Goal: Information Seeking & Learning: Check status

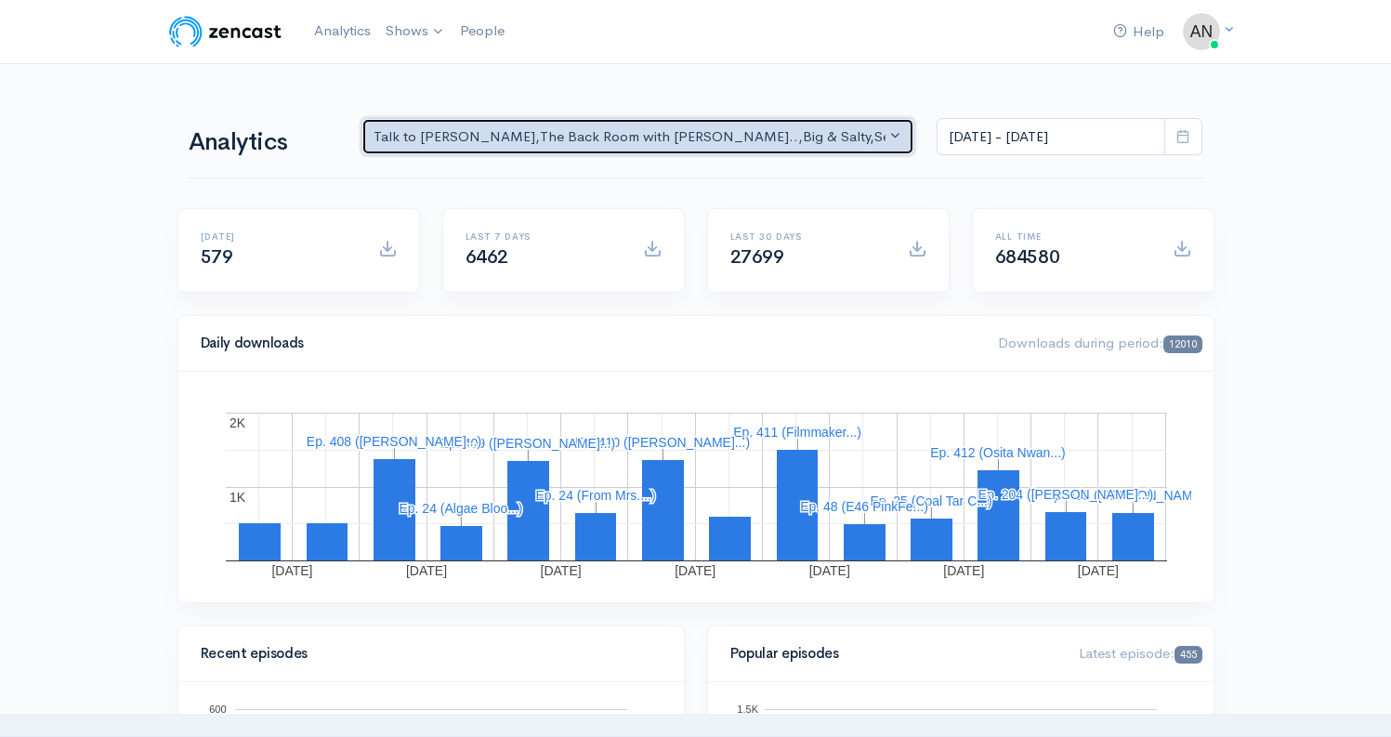
click at [744, 135] on div "Talk to [PERSON_NAME] , The Back Room with [PERSON_NAME].. , Big & Salty , Seri…" at bounding box center [630, 136] width 513 height 21
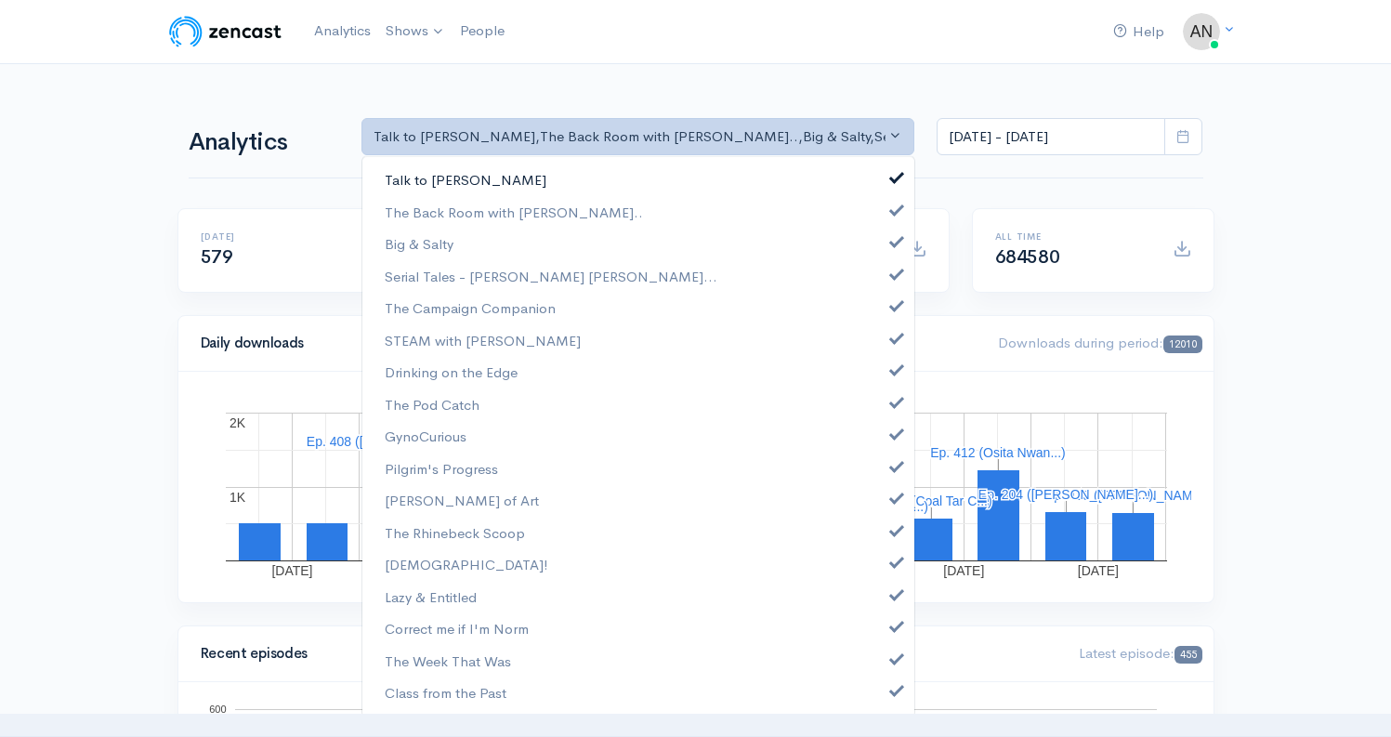
click at [888, 177] on link "Talk to [PERSON_NAME]" at bounding box center [638, 180] width 552 height 33
select select "10316"
click at [893, 239] on span at bounding box center [896, 239] width 7 height 14
click at [893, 275] on span at bounding box center [896, 272] width 7 height 14
click at [893, 309] on span at bounding box center [896, 303] width 7 height 14
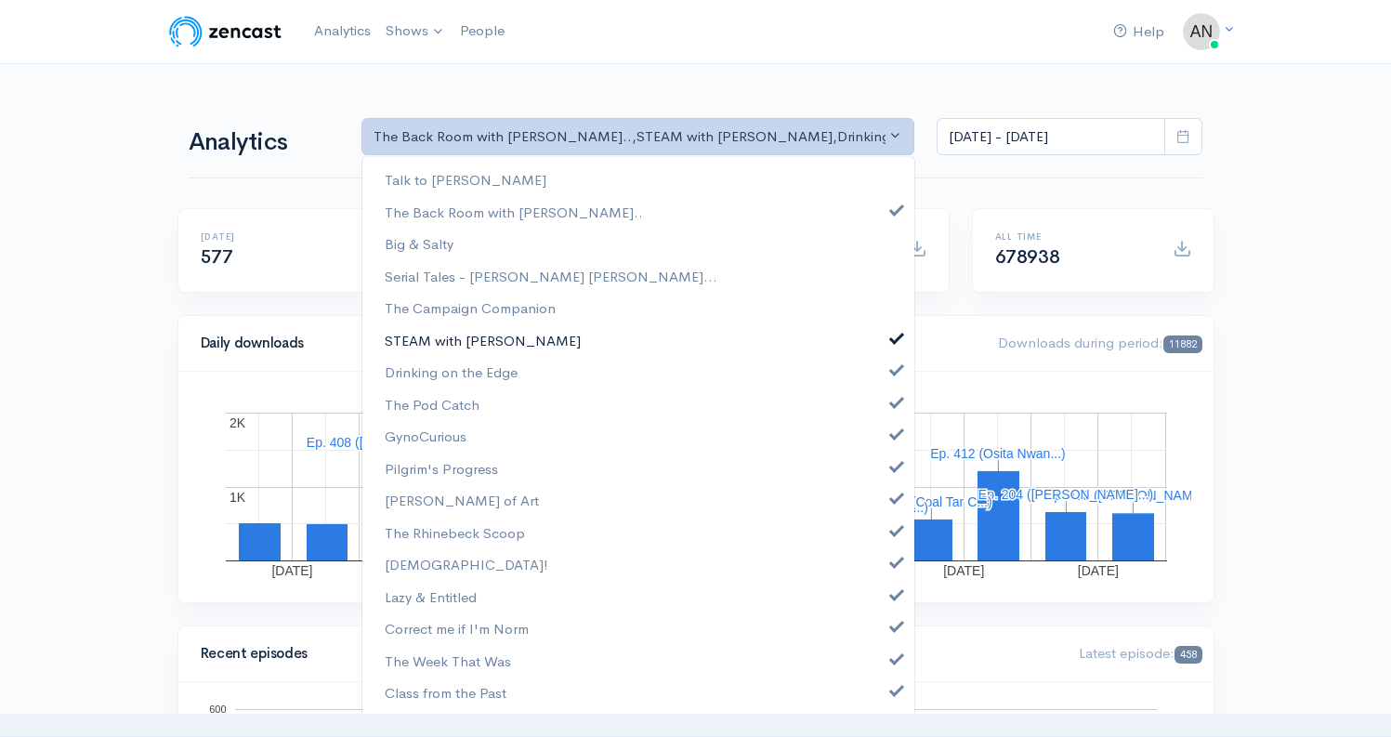
click at [893, 342] on span at bounding box center [896, 336] width 7 height 14
click at [881, 376] on link "Drinking on the Edge" at bounding box center [638, 372] width 552 height 33
click at [881, 410] on link "The Pod Catch" at bounding box center [638, 404] width 552 height 33
click at [893, 438] on span at bounding box center [896, 432] width 7 height 14
click at [883, 472] on link "Pilgrim's Progress" at bounding box center [638, 469] width 552 height 33
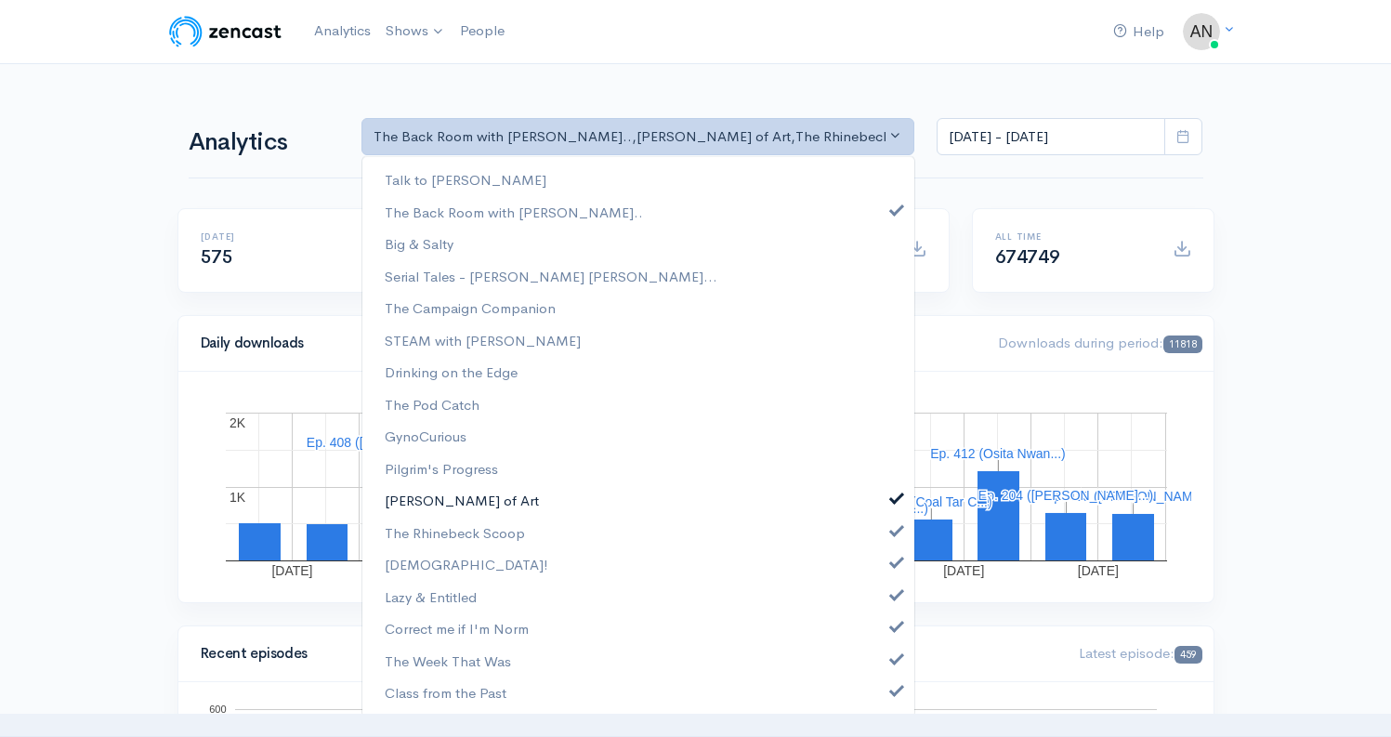
click at [883, 505] on link "[PERSON_NAME] of Art" at bounding box center [638, 500] width 552 height 33
click at [893, 531] on span at bounding box center [896, 528] width 7 height 14
click at [893, 557] on span at bounding box center [896, 560] width 7 height 14
click at [893, 597] on span at bounding box center [896, 592] width 7 height 14
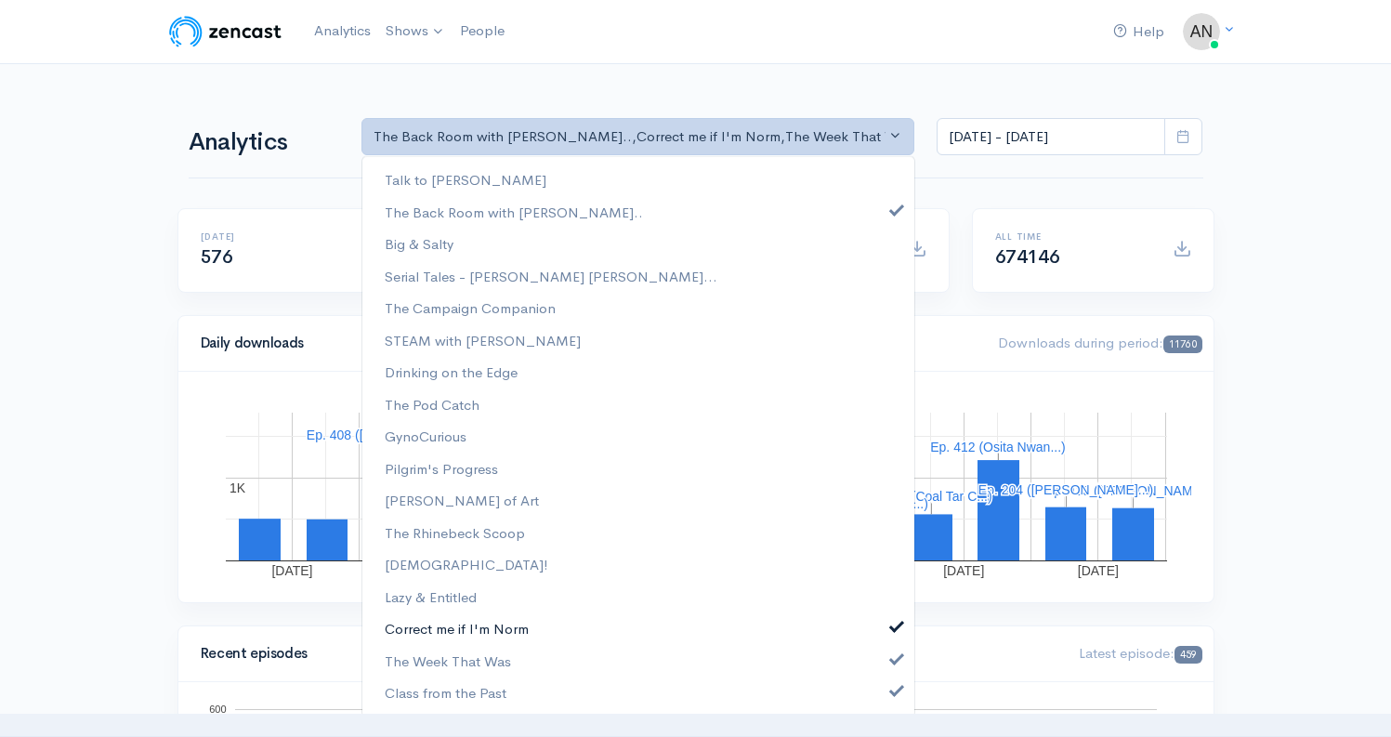
click at [882, 634] on link "Correct me if I'm Norm" at bounding box center [638, 628] width 552 height 33
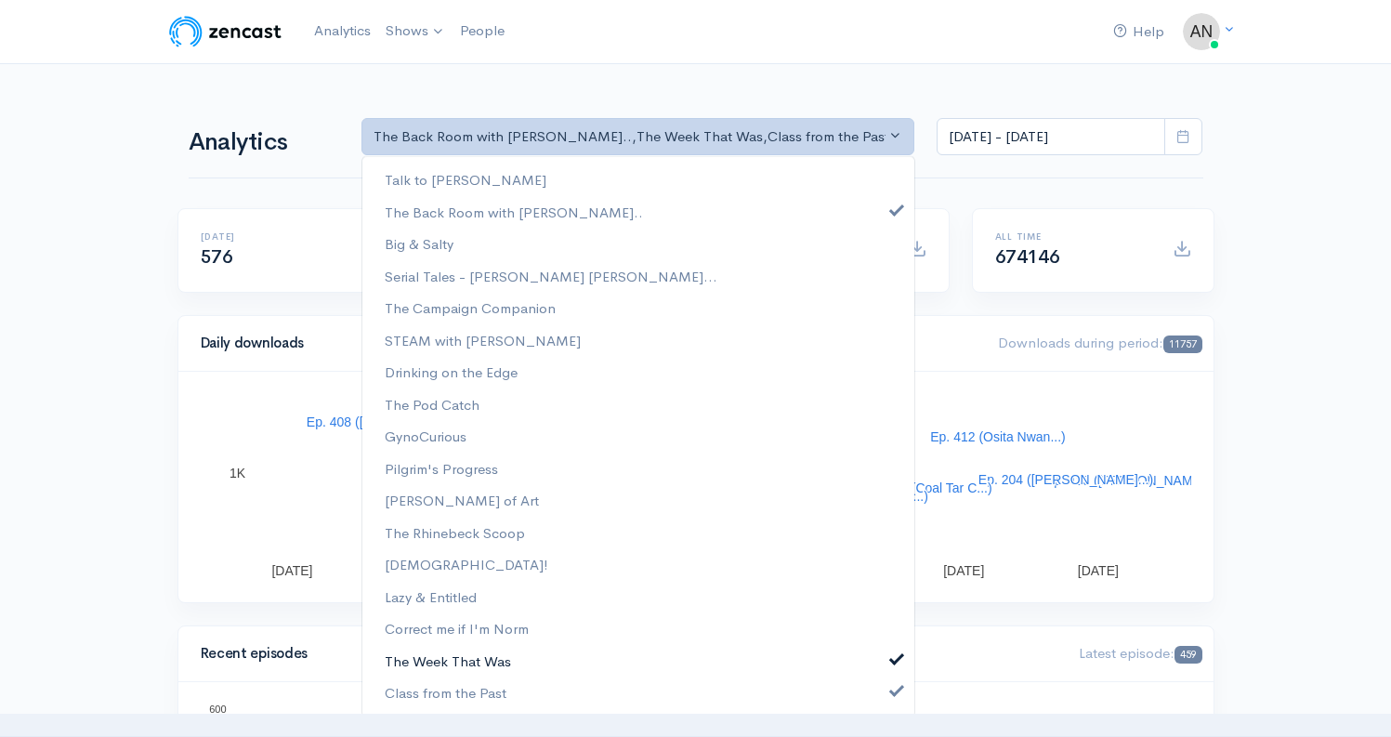
click at [893, 661] on span at bounding box center [896, 657] width 7 height 14
click at [893, 692] on span at bounding box center [896, 688] width 7 height 14
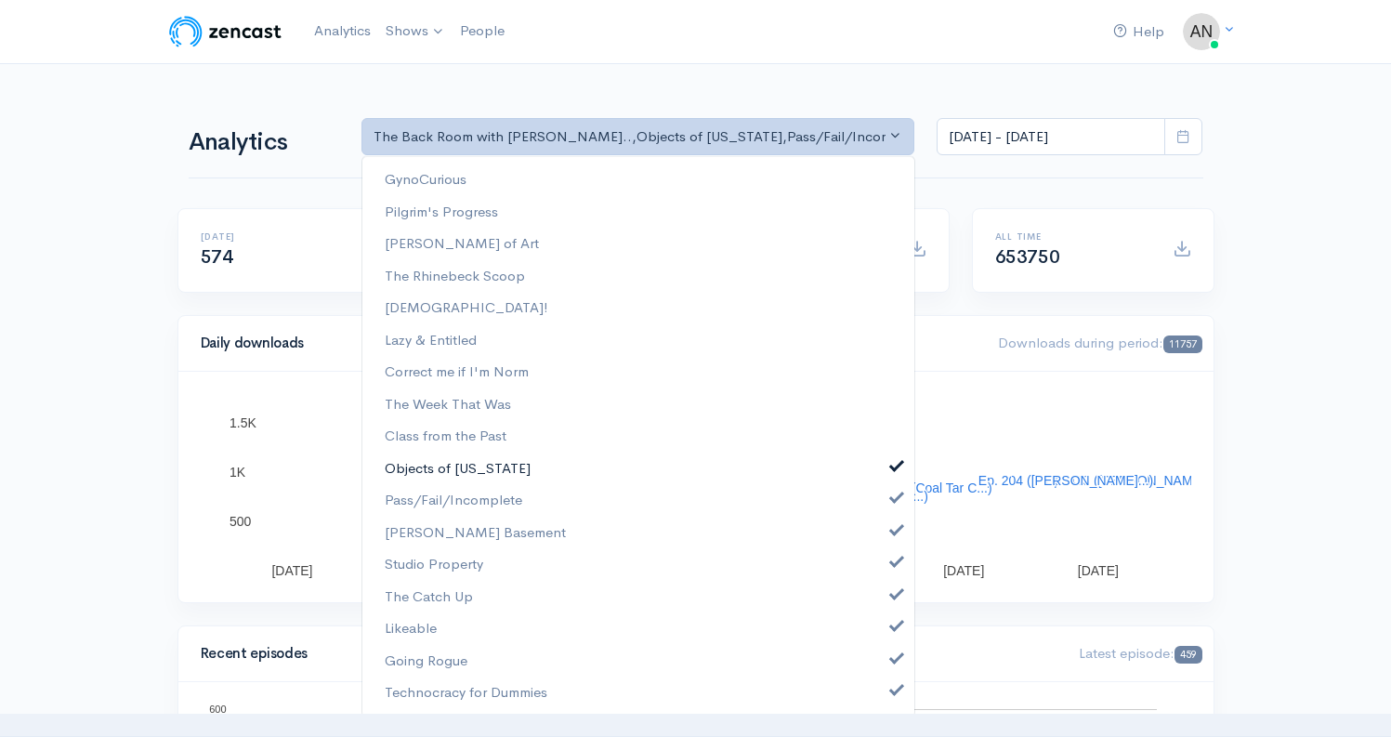
click at [893, 466] on span at bounding box center [896, 464] width 7 height 14
click at [893, 496] on span at bounding box center [896, 496] width 7 height 14
click at [881, 537] on link "[PERSON_NAME] Basement" at bounding box center [638, 533] width 552 height 33
click at [893, 565] on span at bounding box center [896, 560] width 7 height 14
click at [881, 600] on link "The Catch Up" at bounding box center [638, 597] width 552 height 33
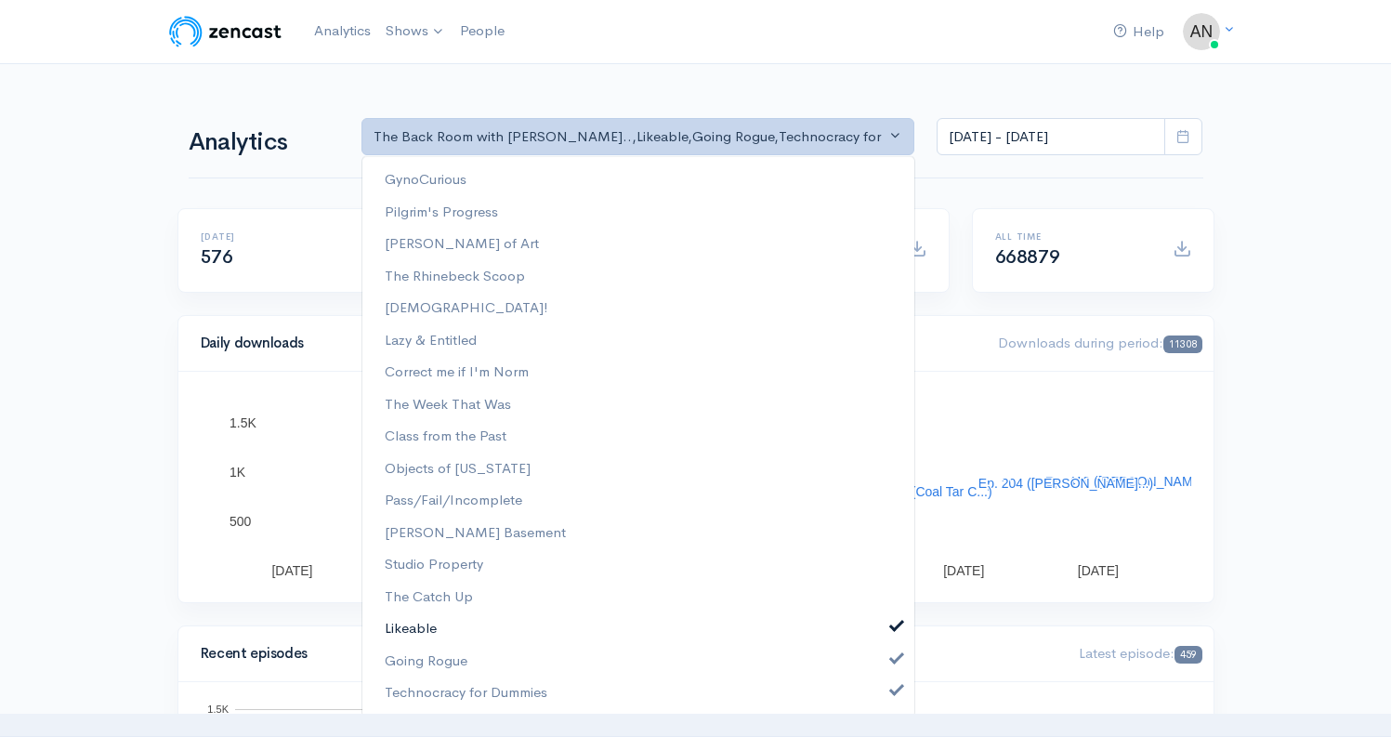
click at [893, 626] on span at bounding box center [896, 624] width 7 height 14
click at [893, 661] on span at bounding box center [896, 657] width 7 height 14
click at [893, 695] on span at bounding box center [896, 688] width 7 height 14
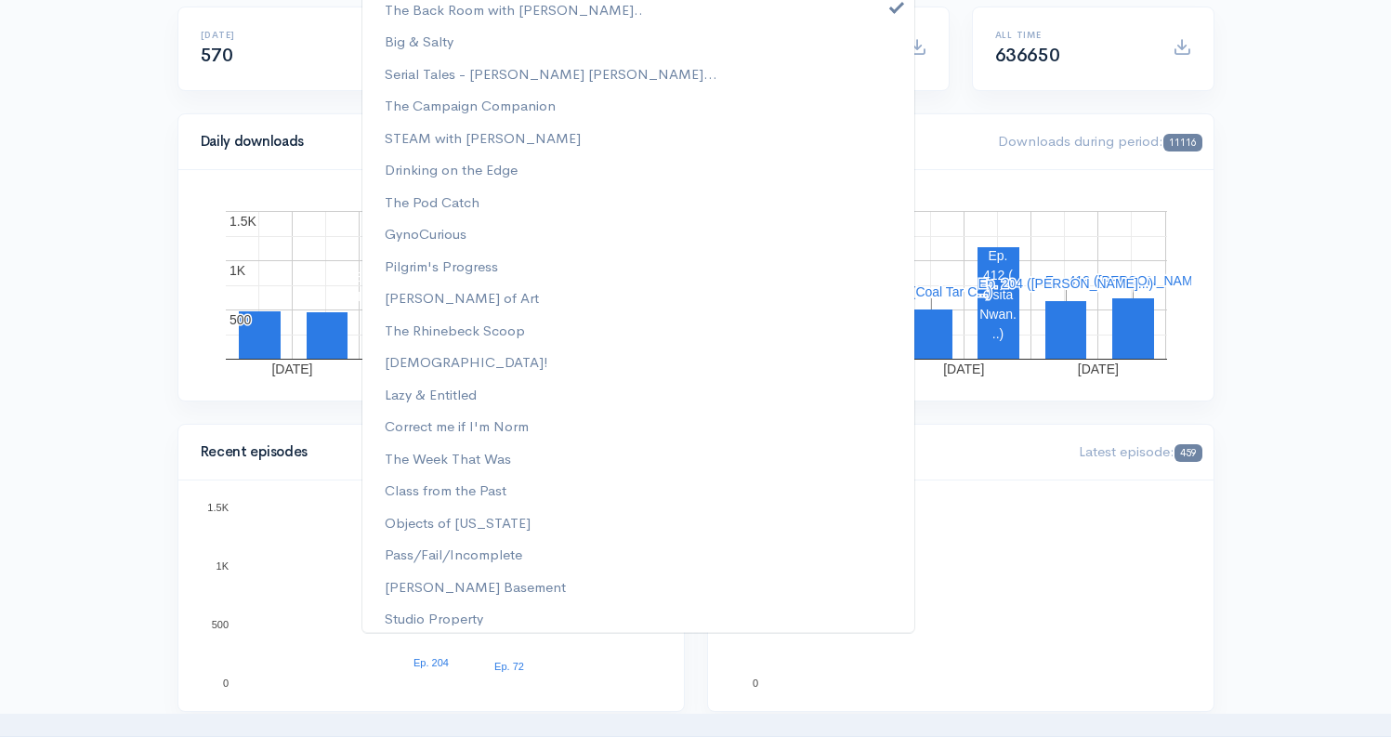
scroll to position [0, 0]
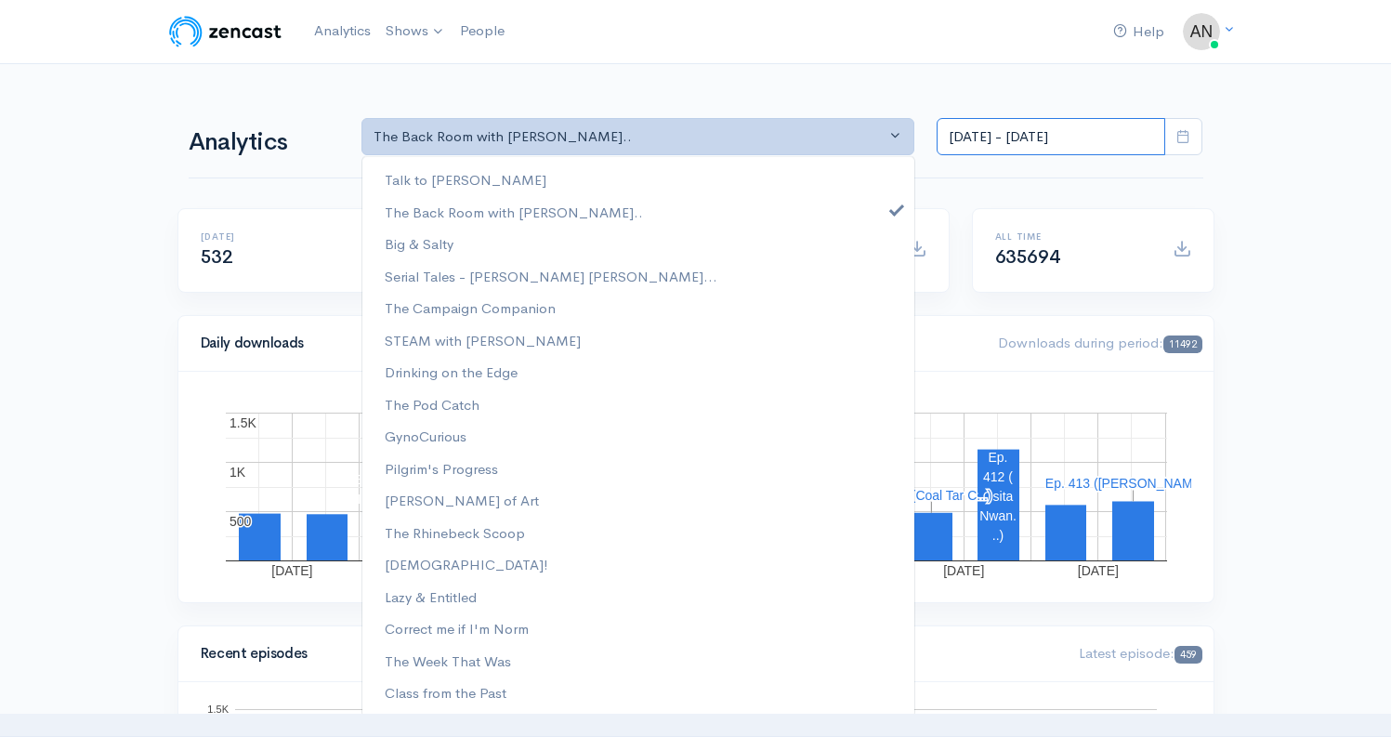
click at [1040, 143] on input "[DATE] - [DATE]" at bounding box center [1051, 137] width 229 height 38
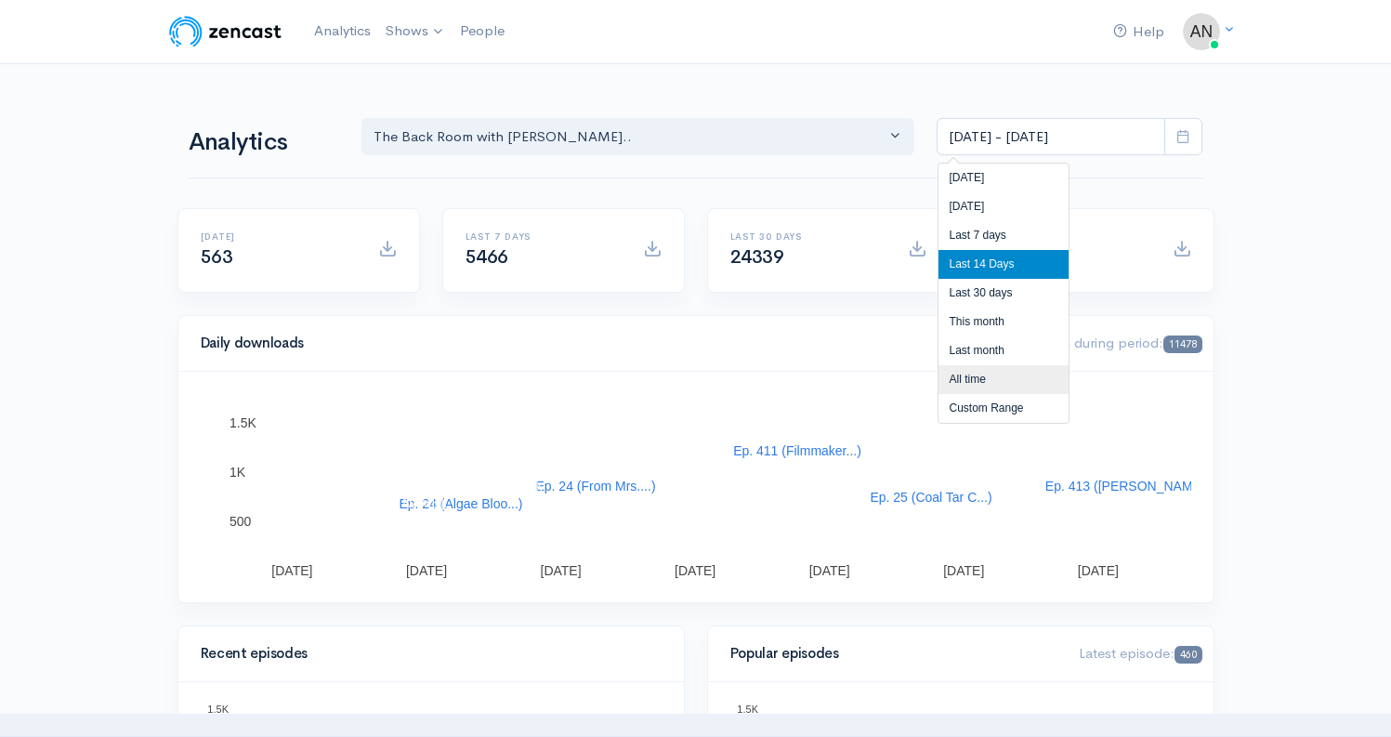
click at [983, 381] on li "All time" at bounding box center [1004, 379] width 130 height 29
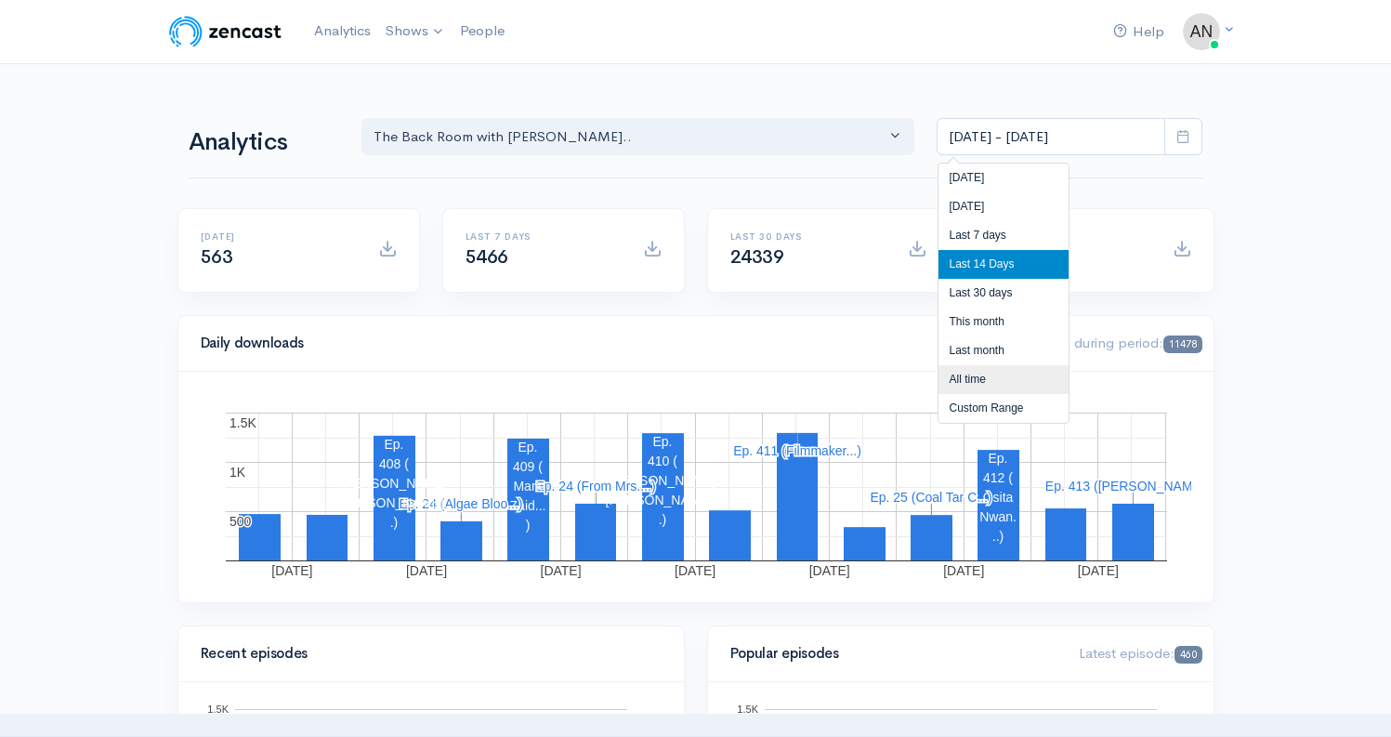
type input "[DATE] - [DATE]"
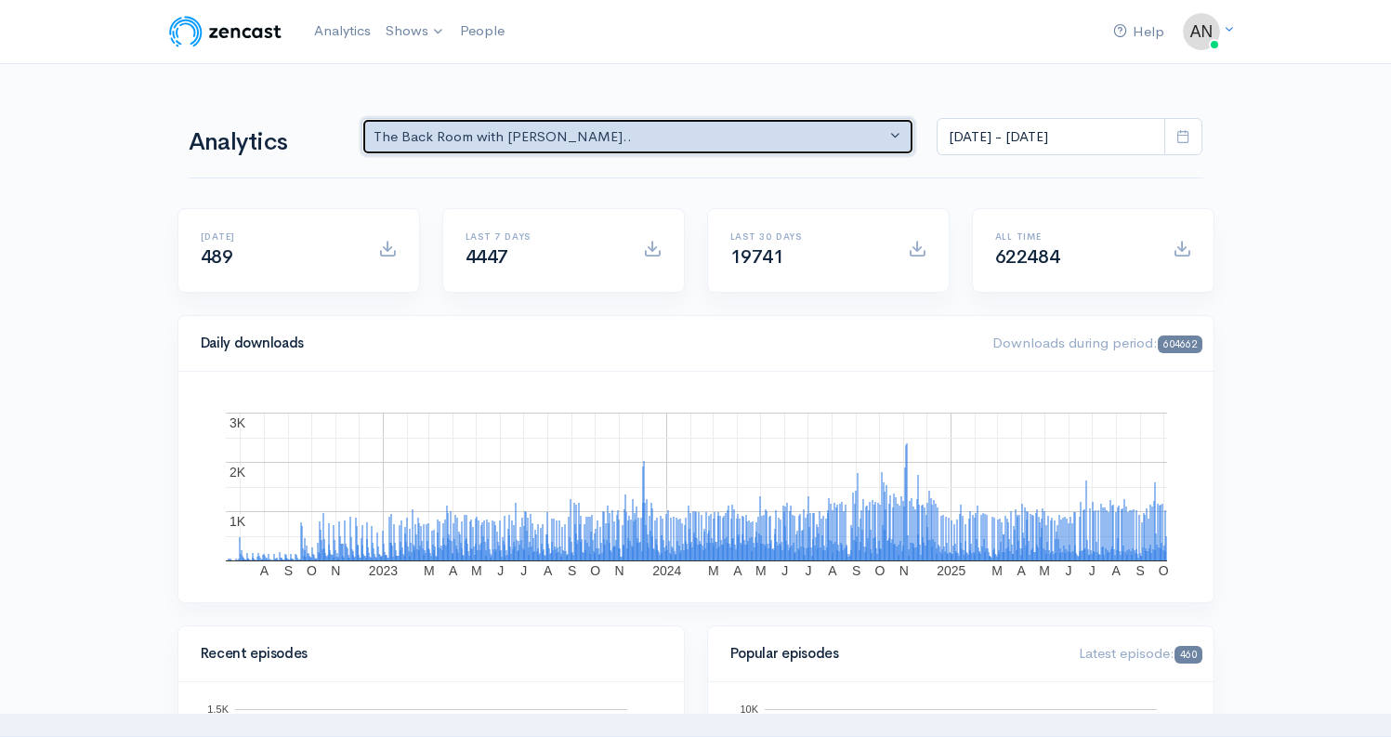
click at [611, 132] on div "The Back Room with [PERSON_NAME].." at bounding box center [630, 136] width 513 height 21
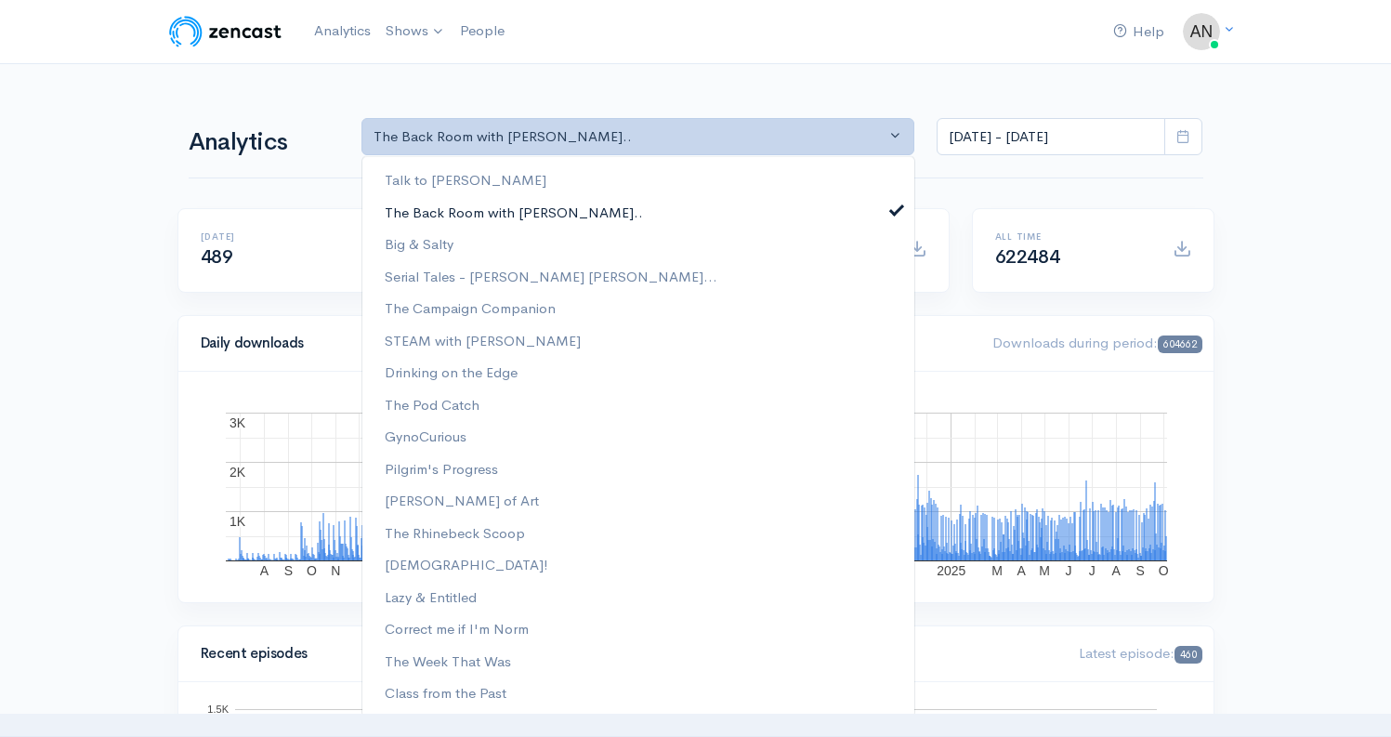
click at [893, 212] on span at bounding box center [896, 208] width 7 height 14
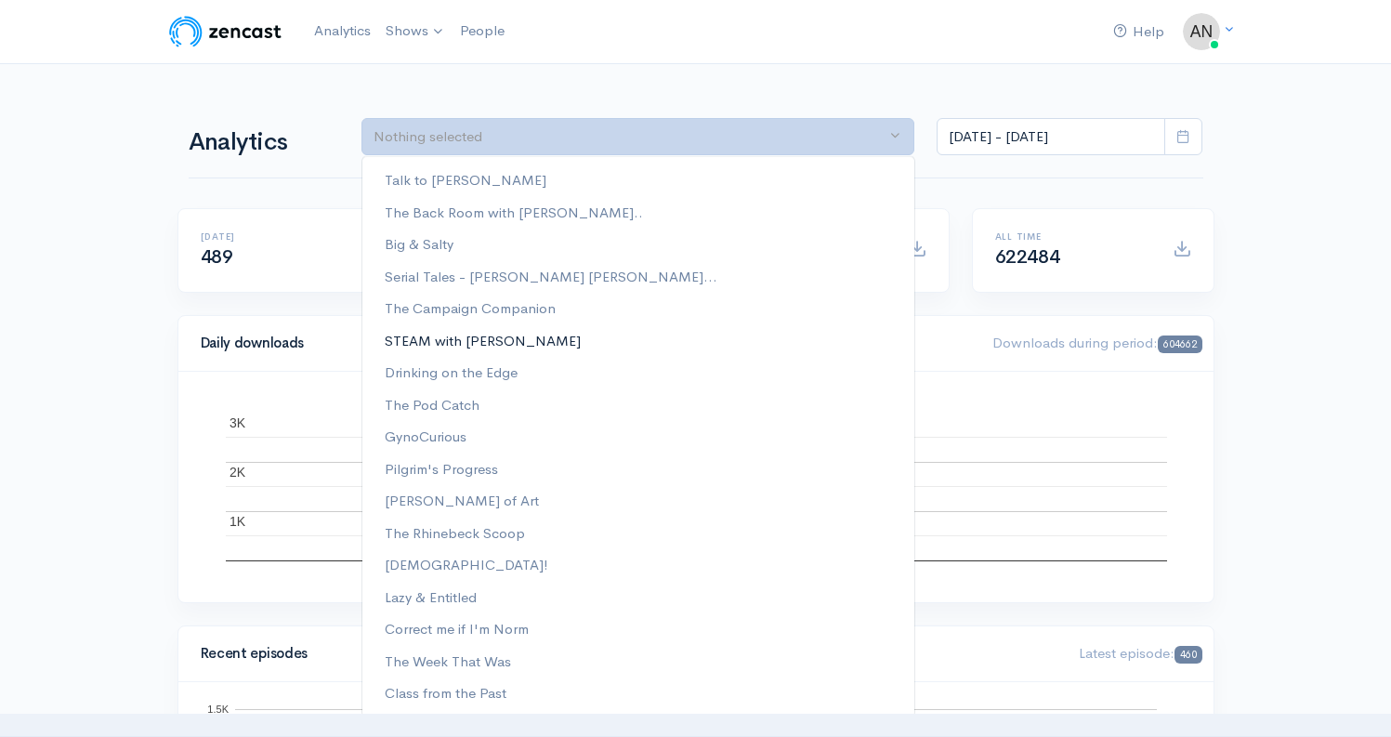
scroll to position [256, 0]
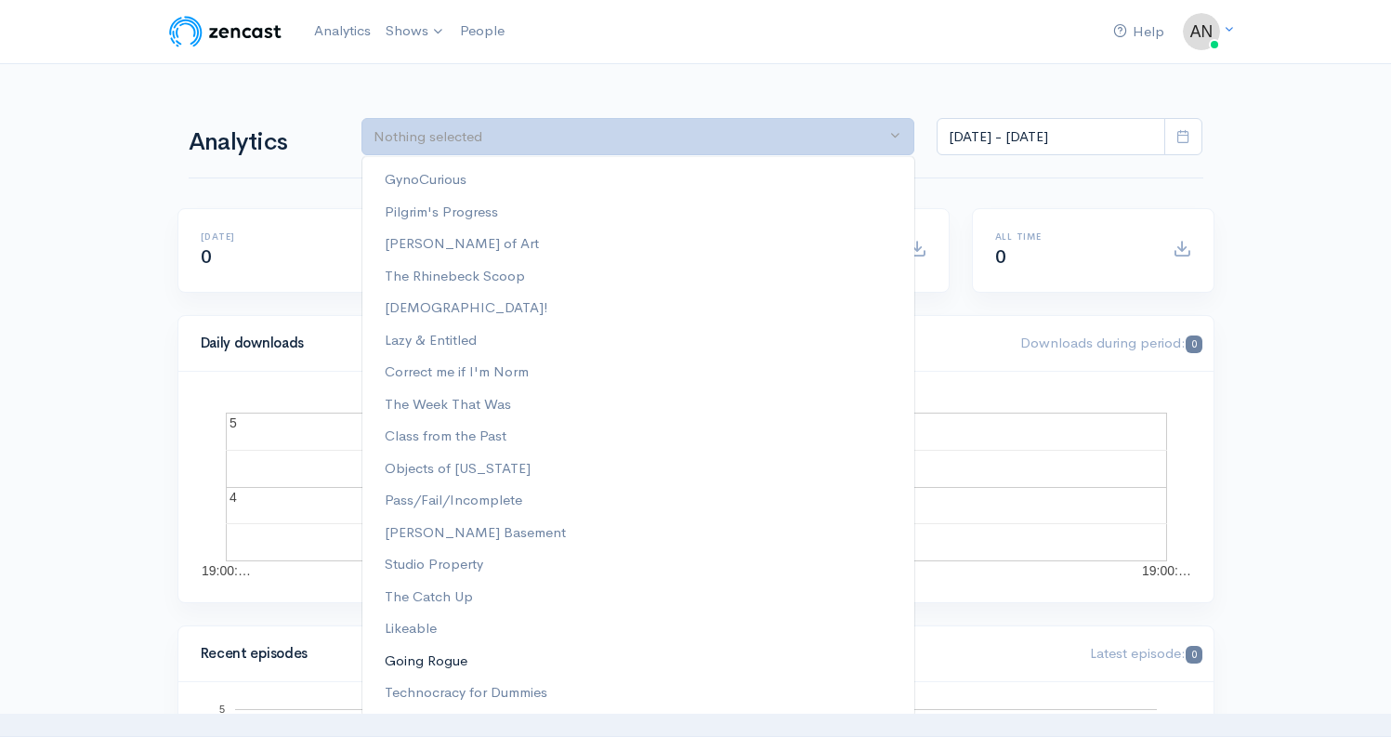
click at [440, 660] on span "Going Rogue" at bounding box center [426, 660] width 83 height 21
select select "15466"
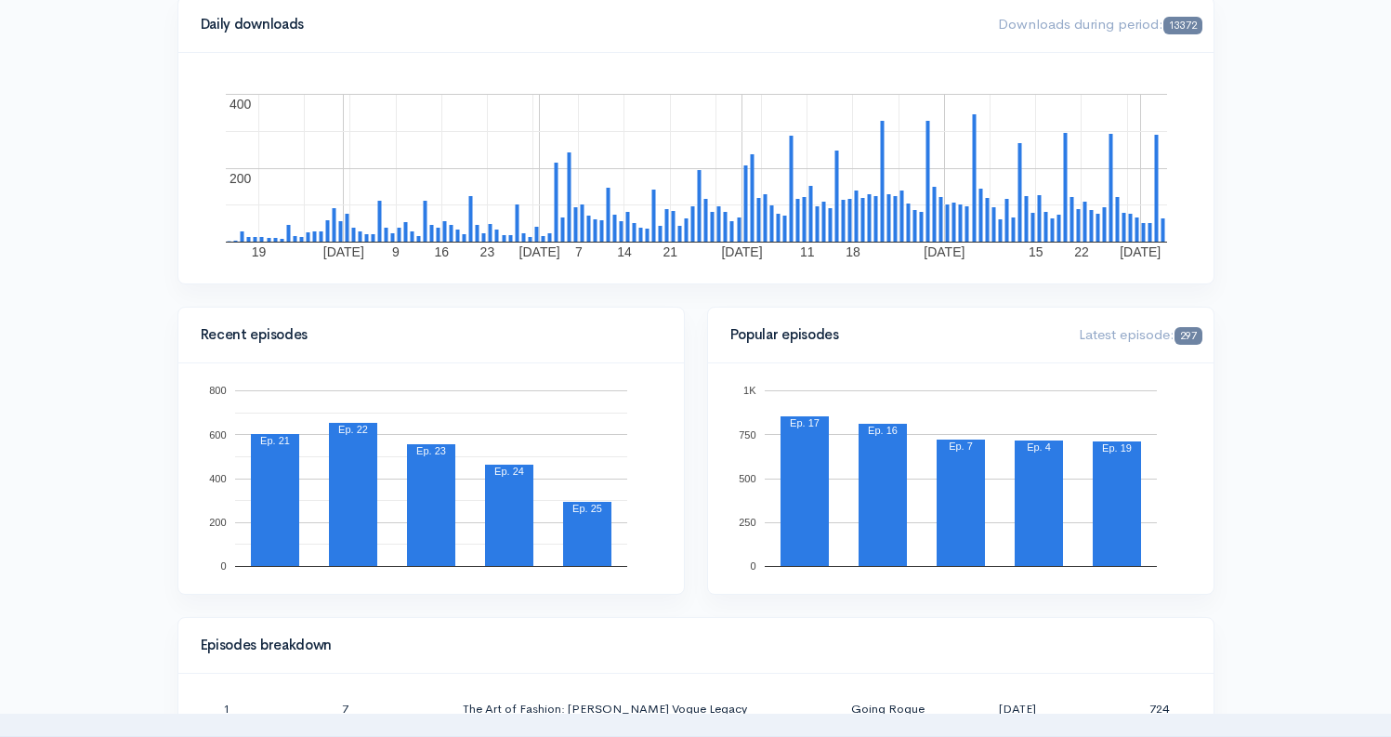
scroll to position [0, 0]
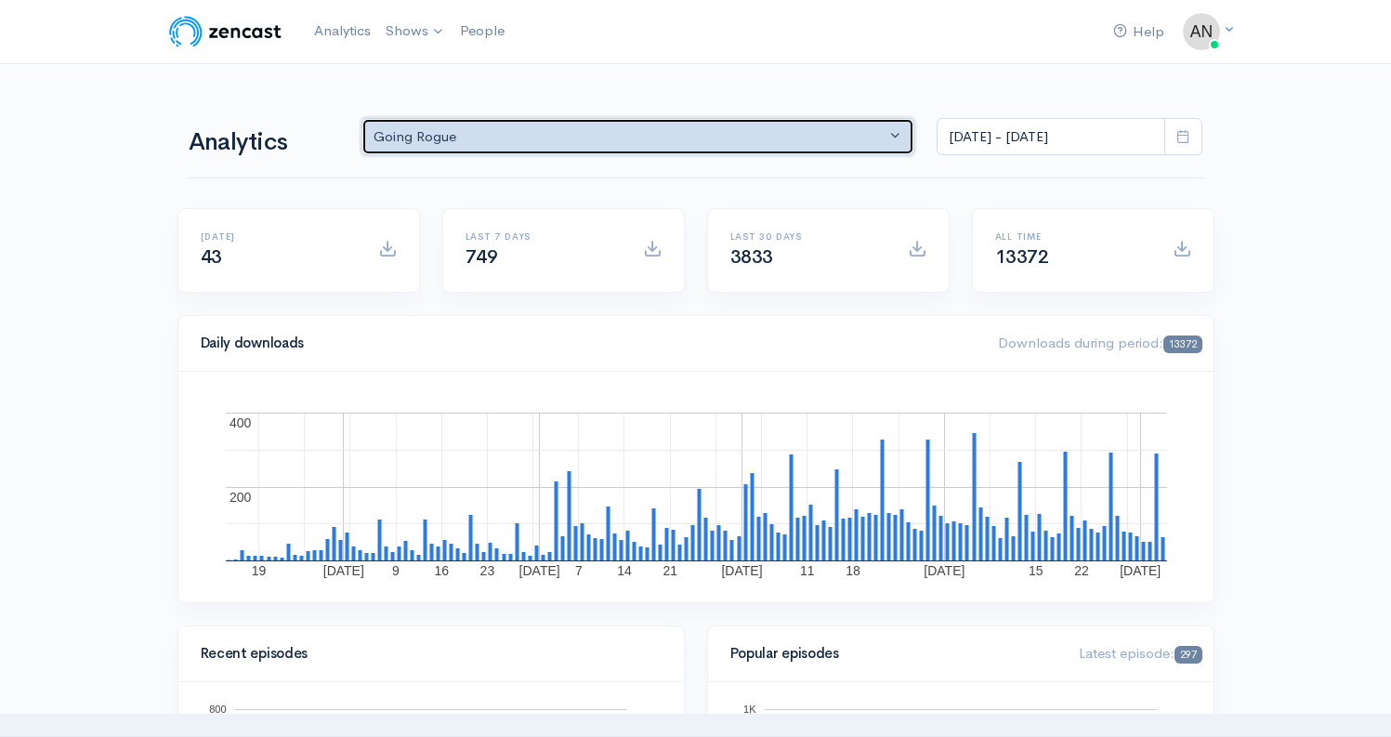
click at [691, 138] on div "Going Rogue" at bounding box center [630, 136] width 513 height 21
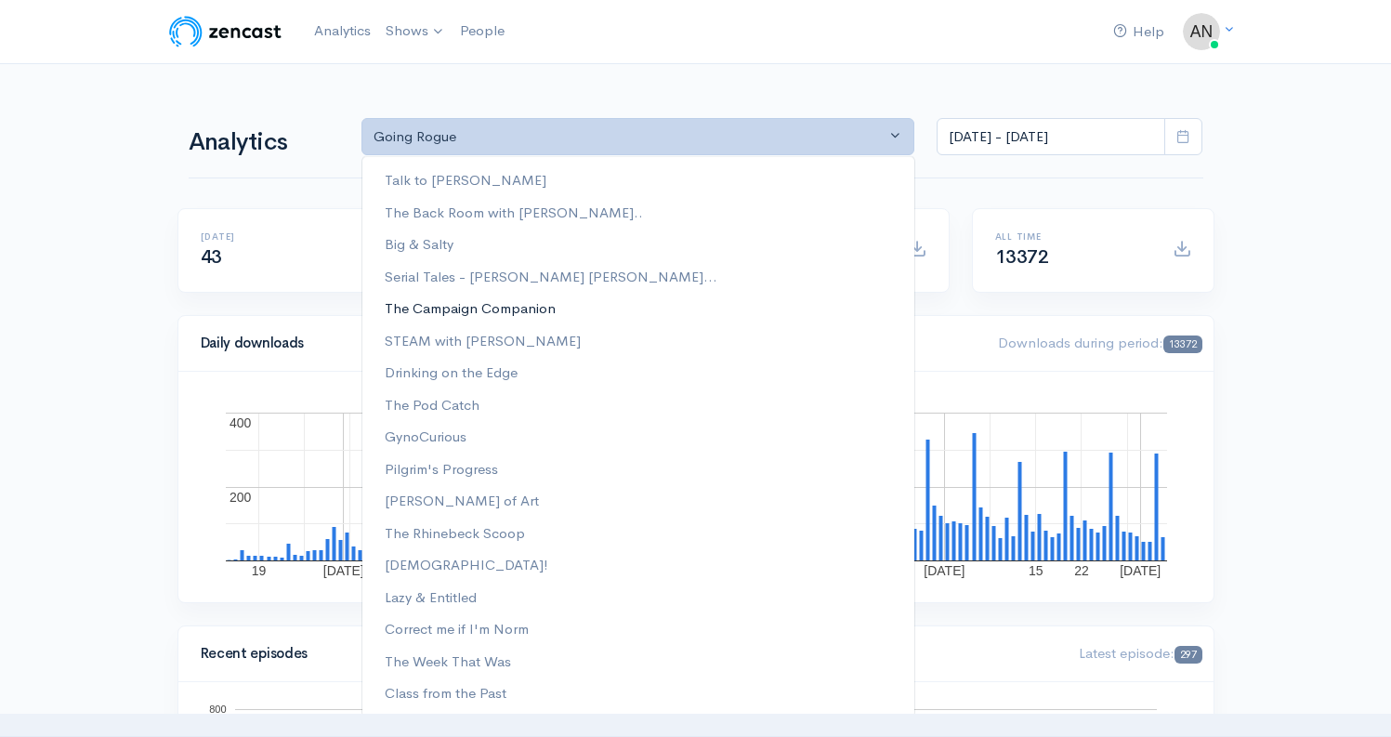
scroll to position [256, 0]
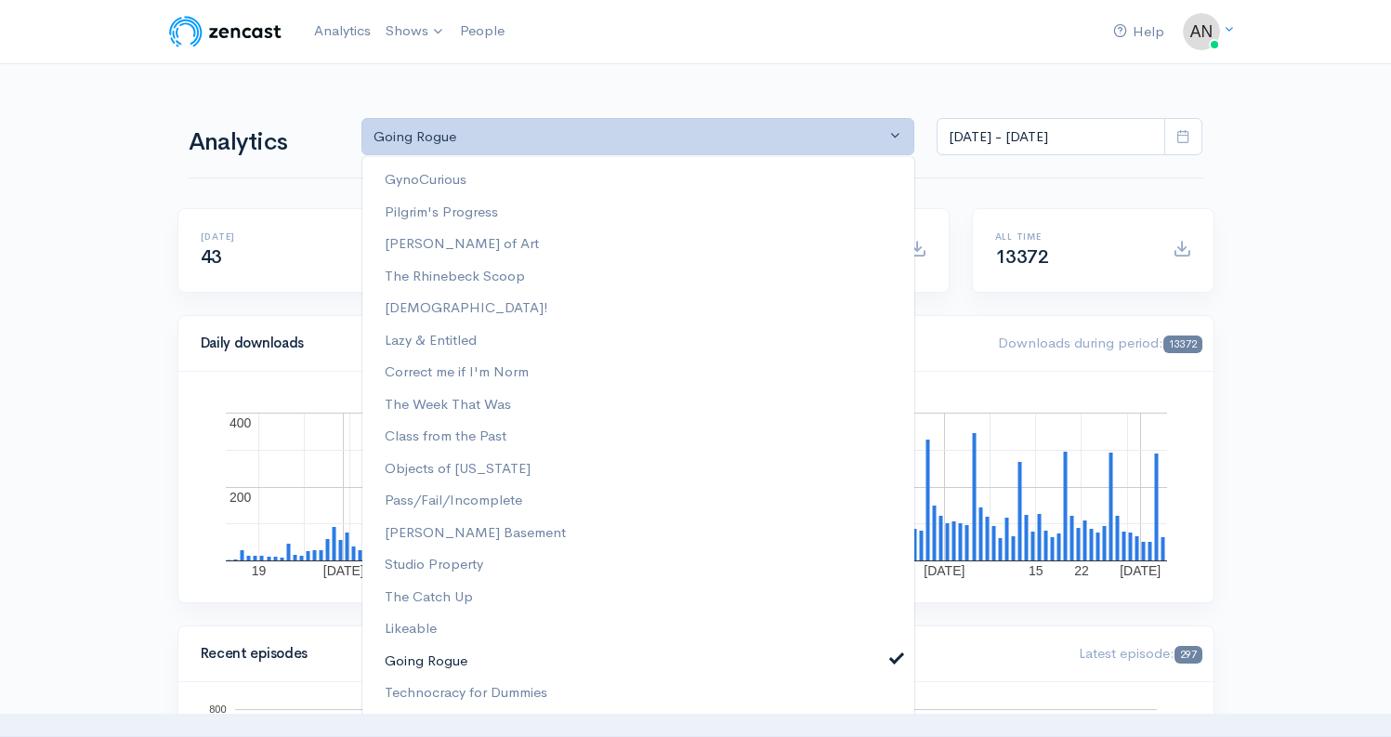
click at [893, 658] on span at bounding box center [896, 657] width 7 height 14
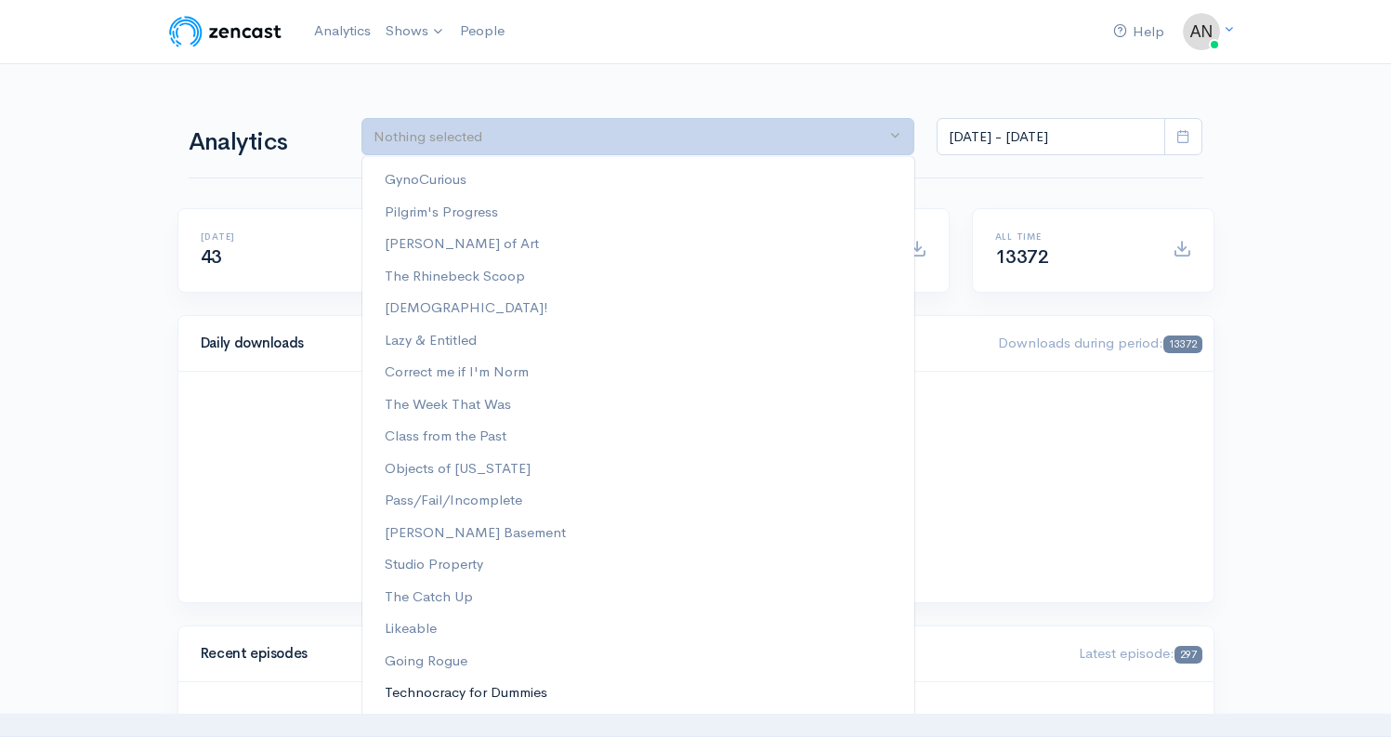
scroll to position [0, 0]
click at [852, 689] on link "Technocracy for Dummies" at bounding box center [638, 692] width 552 height 33
select select "15989"
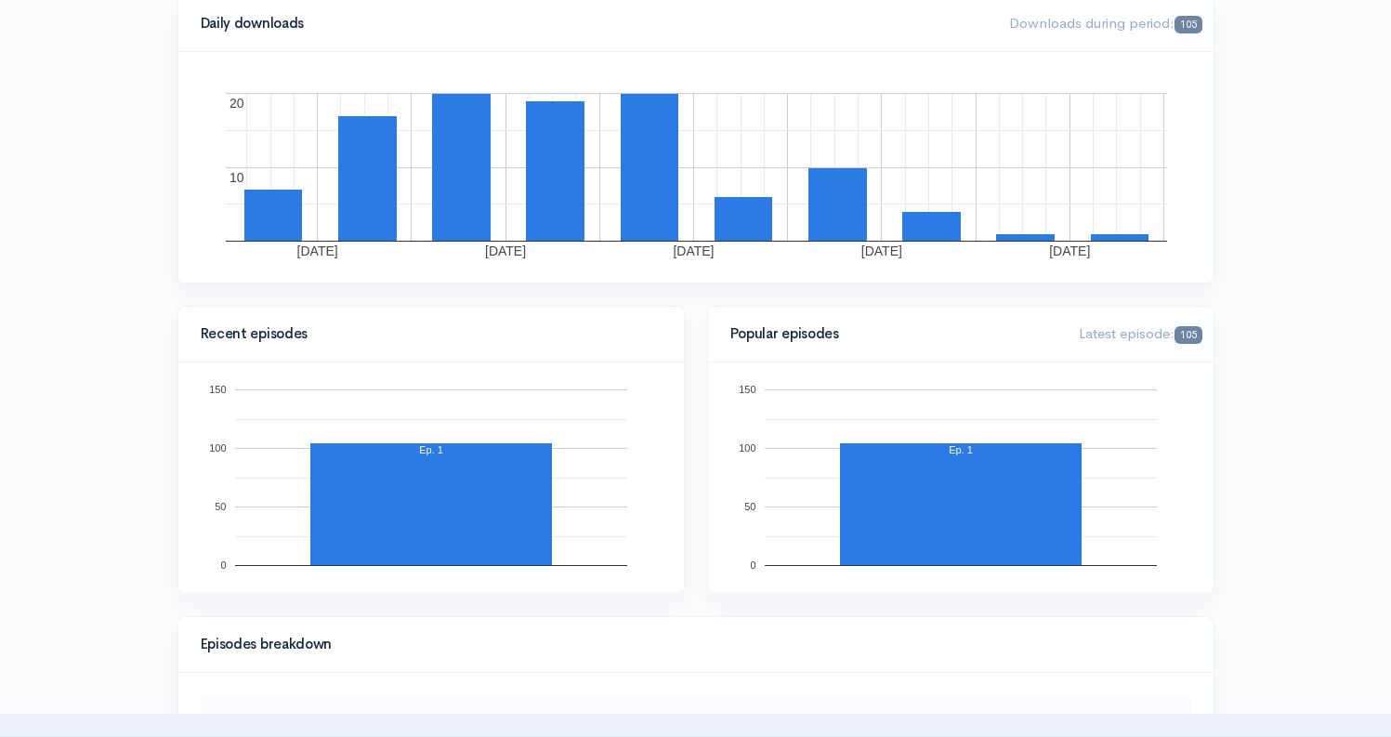
scroll to position [0, 0]
